Goal: Task Accomplishment & Management: Complete application form

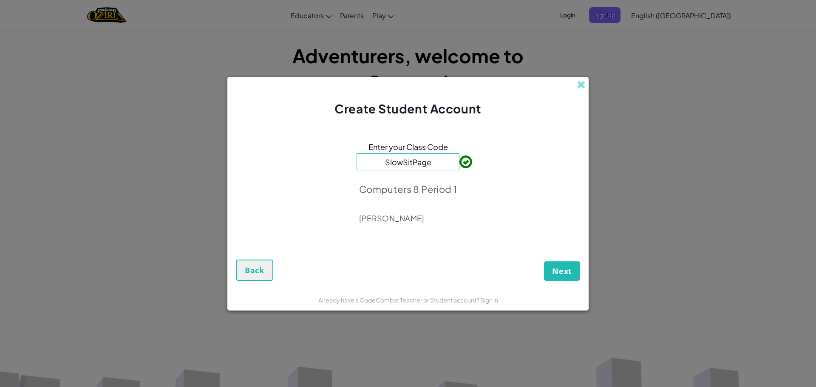
click at [565, 260] on div "Next Back" at bounding box center [408, 262] width 344 height 36
click at [565, 268] on span "Next" at bounding box center [562, 271] width 20 height 10
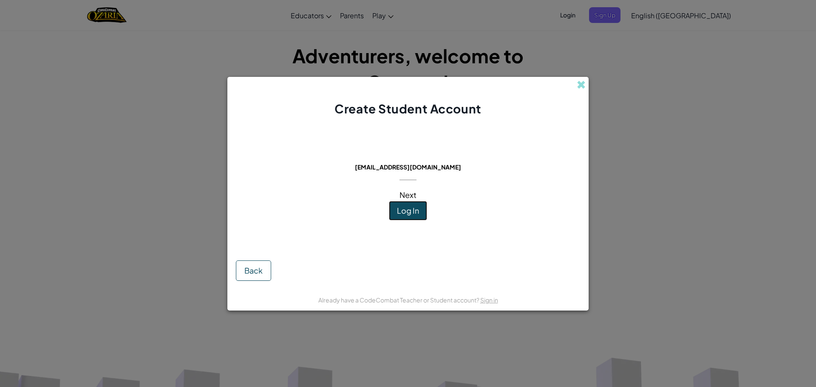
click at [412, 207] on span "Log In" at bounding box center [408, 211] width 22 height 10
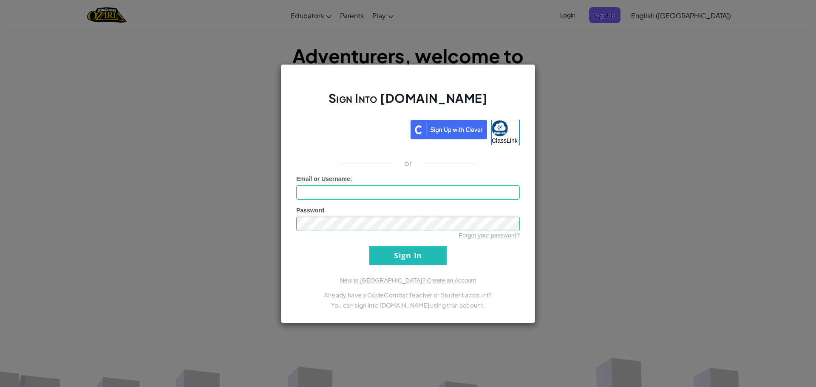
click at [363, 115] on div "Sign Into [DOMAIN_NAME] ClassLink or Unknown Error Email or Username : Password…" at bounding box center [408, 193] width 255 height 259
click at [363, 153] on div "Sign Into [DOMAIN_NAME] ClassLink or Unknown Error Email or Username : Password…" at bounding box center [408, 193] width 255 height 259
